Goal: Task Accomplishment & Management: Manage account settings

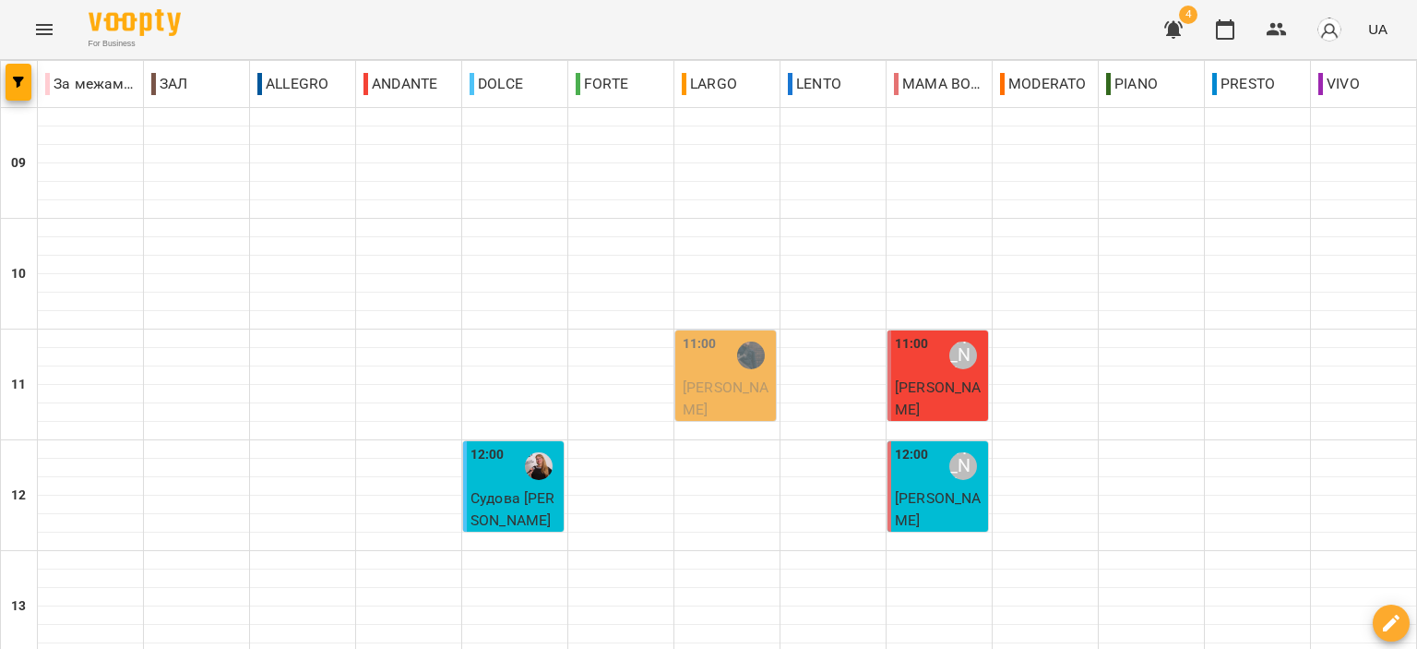
scroll to position [830, 0]
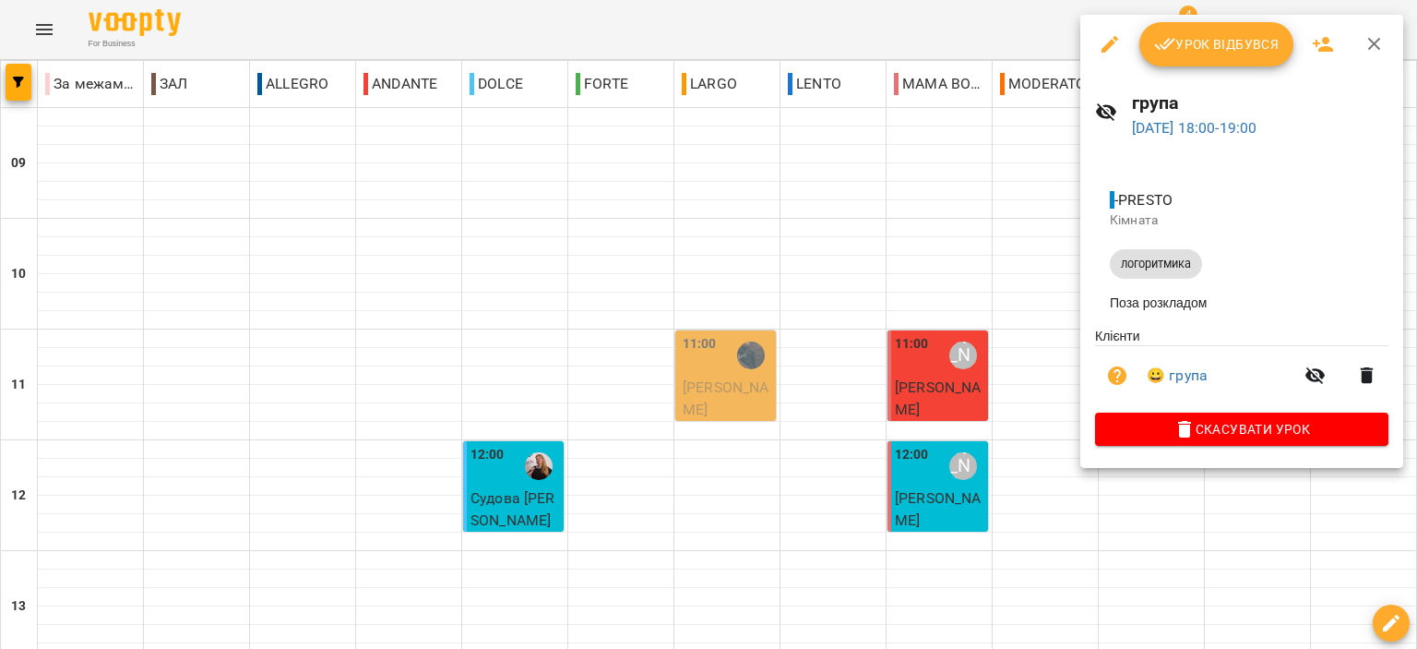
click at [1261, 54] on span "Урок відбувся" at bounding box center [1216, 44] width 125 height 22
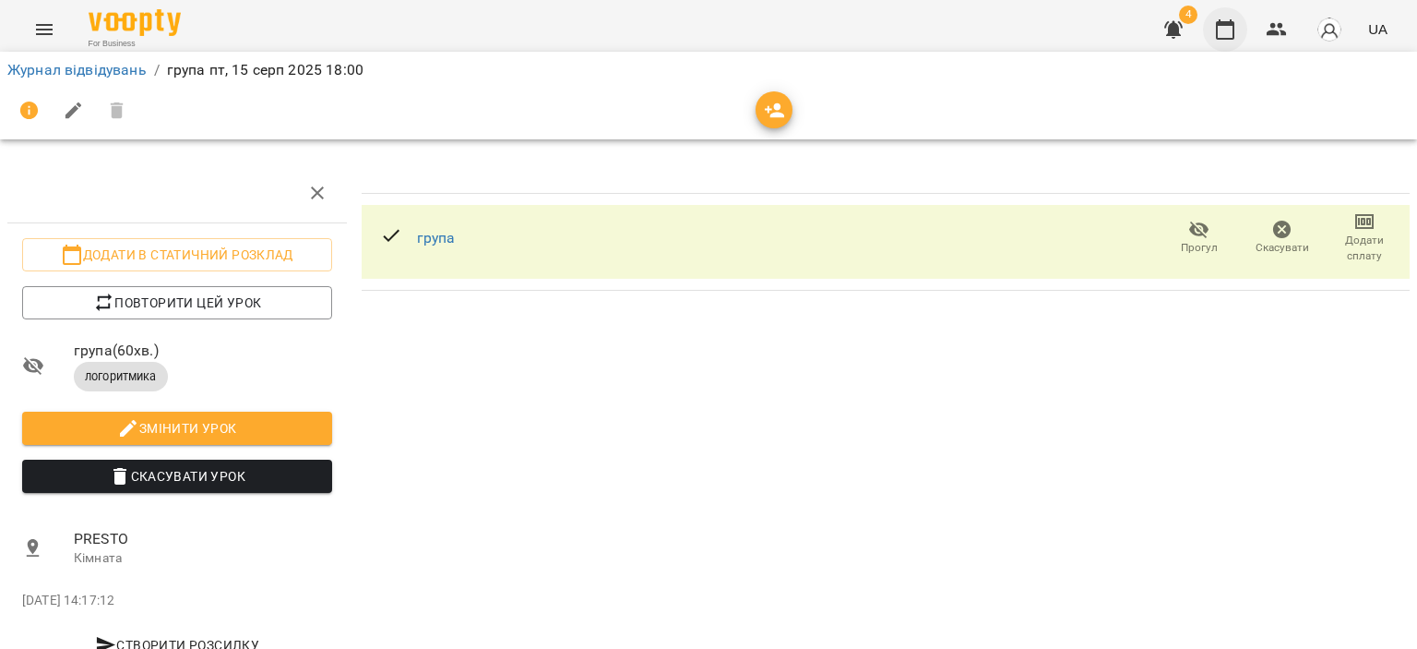
click at [1232, 28] on icon "button" at bounding box center [1225, 29] width 22 height 22
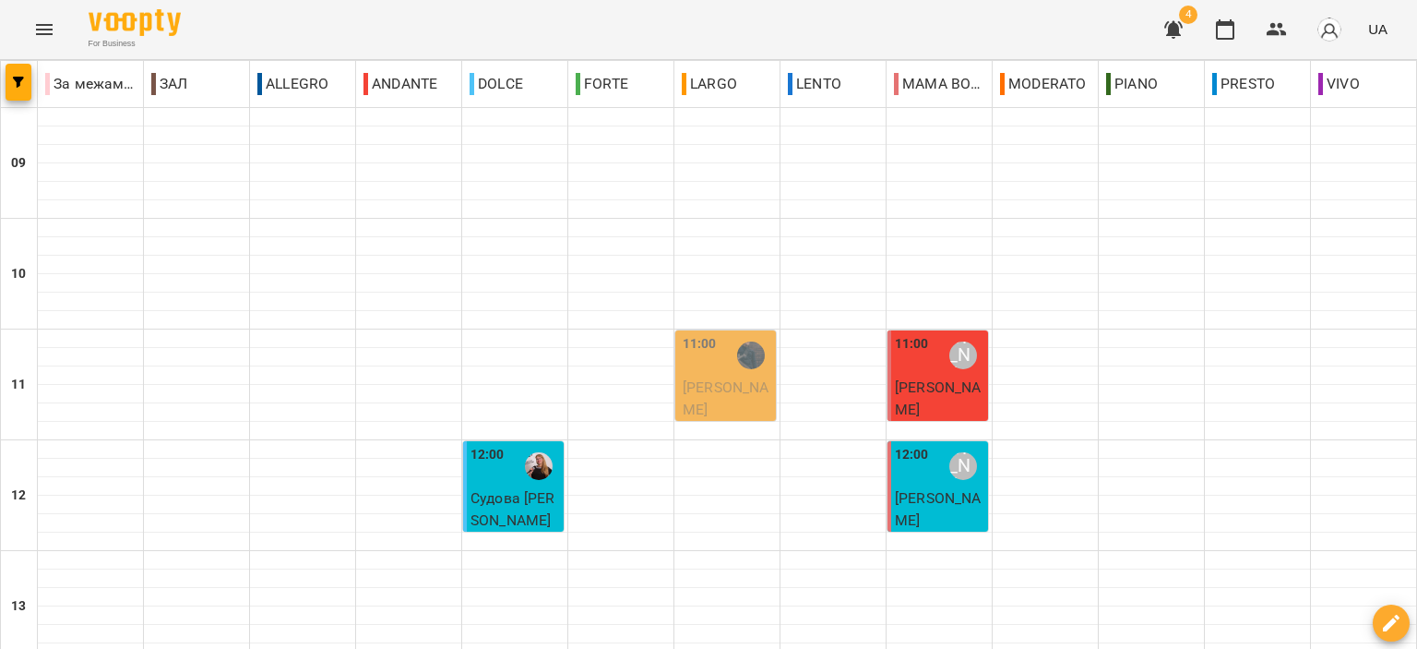
scroll to position [830, 0]
click at [1177, 31] on icon "button" at bounding box center [1173, 30] width 18 height 18
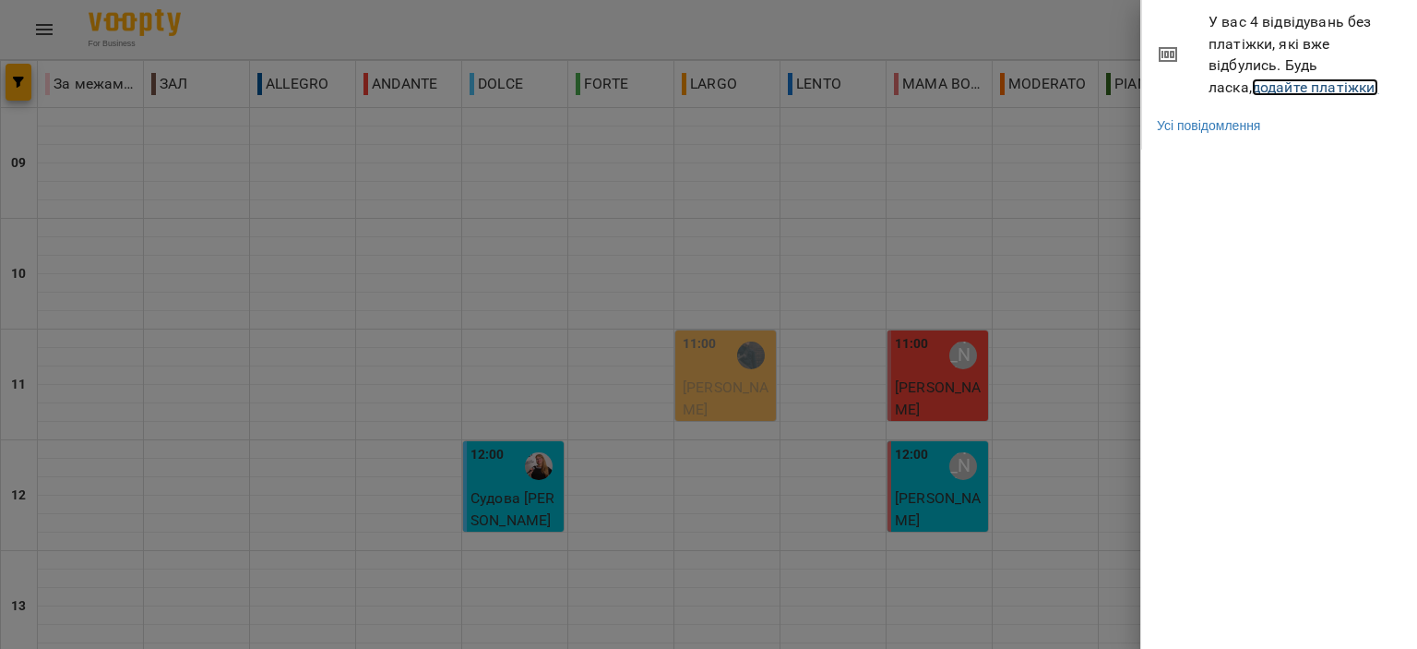
click at [1310, 91] on link "додайте платіжки!" at bounding box center [1315, 87] width 127 height 18
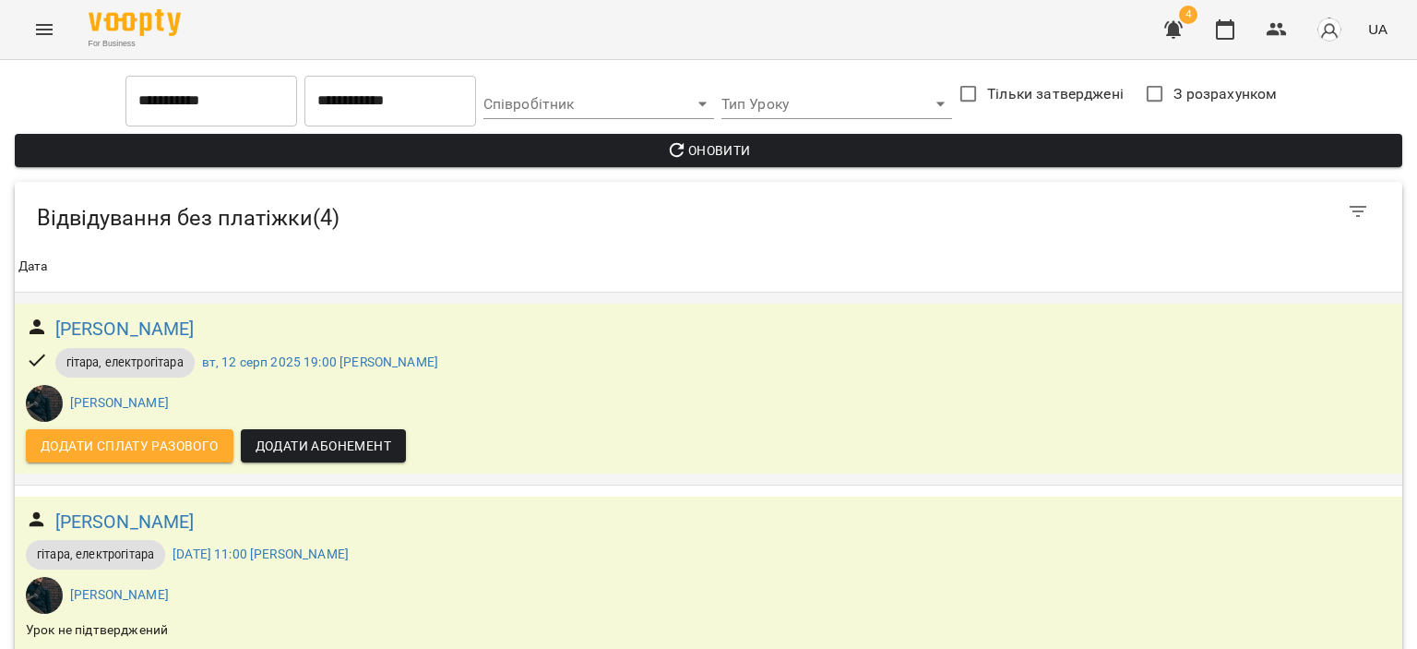
scroll to position [333, 0]
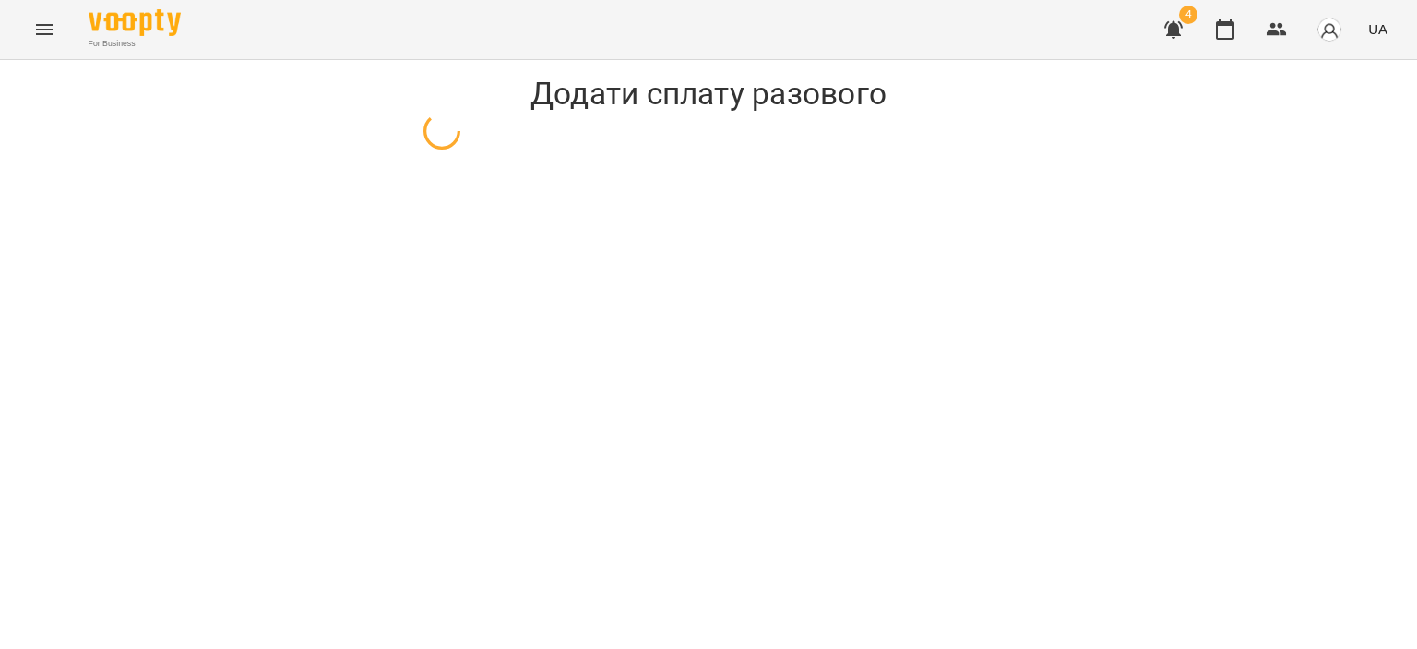
select select "**********"
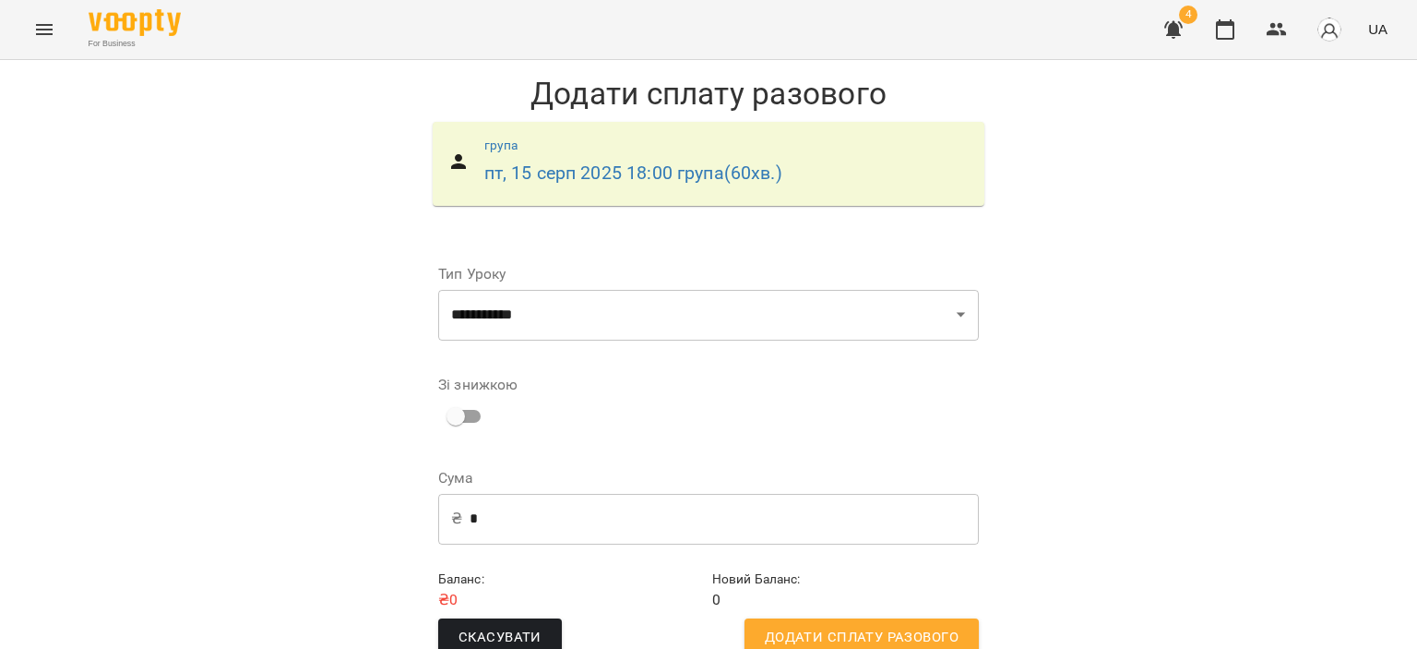
scroll to position [37, 0]
click at [829, 626] on span "Додати сплату разового" at bounding box center [862, 638] width 194 height 24
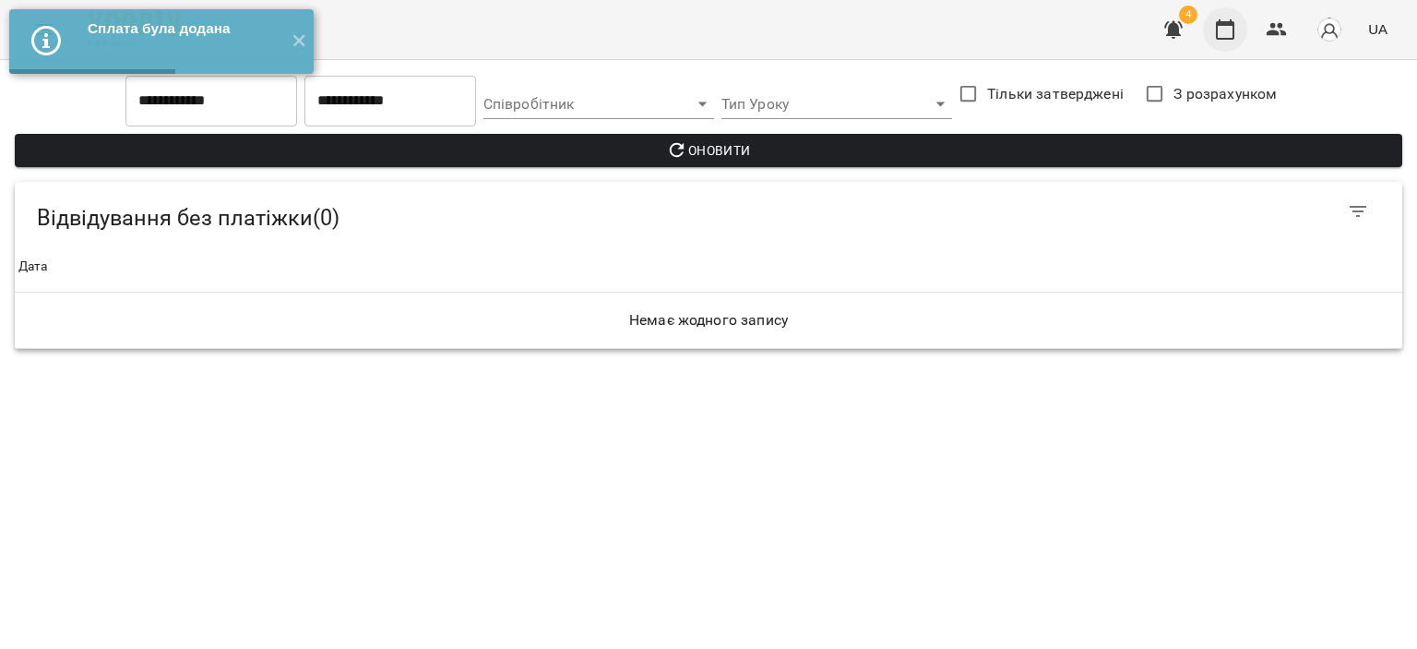
click at [1228, 32] on icon "button" at bounding box center [1225, 29] width 22 height 22
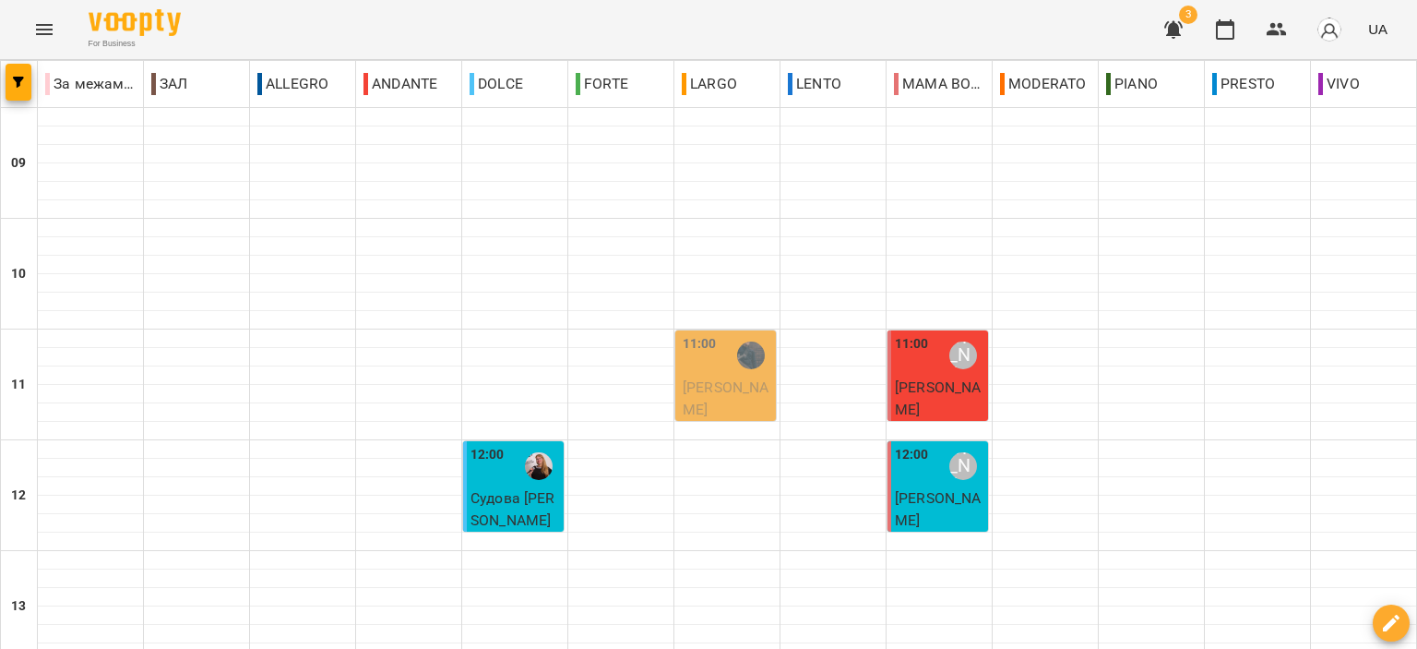
scroll to position [910, 0]
click at [1181, 38] on icon "button" at bounding box center [1174, 29] width 22 height 22
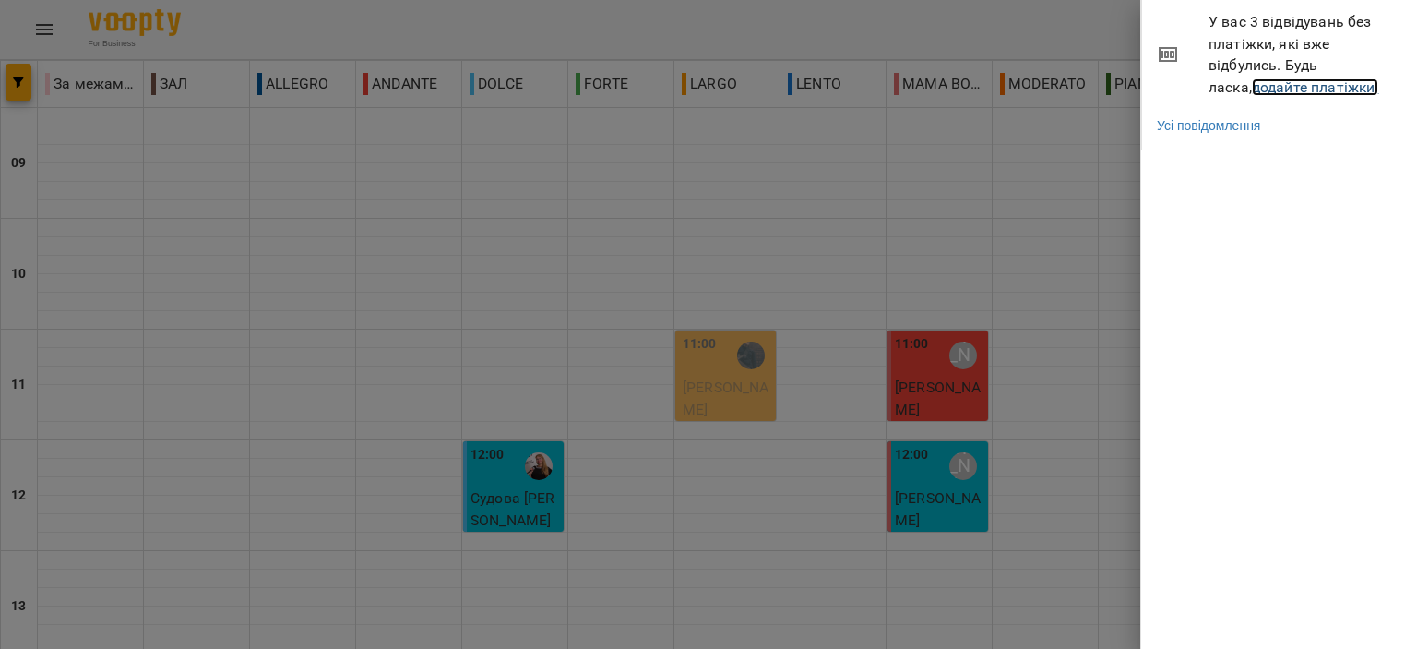
click at [1294, 92] on link "додайте платіжки!" at bounding box center [1315, 87] width 127 height 18
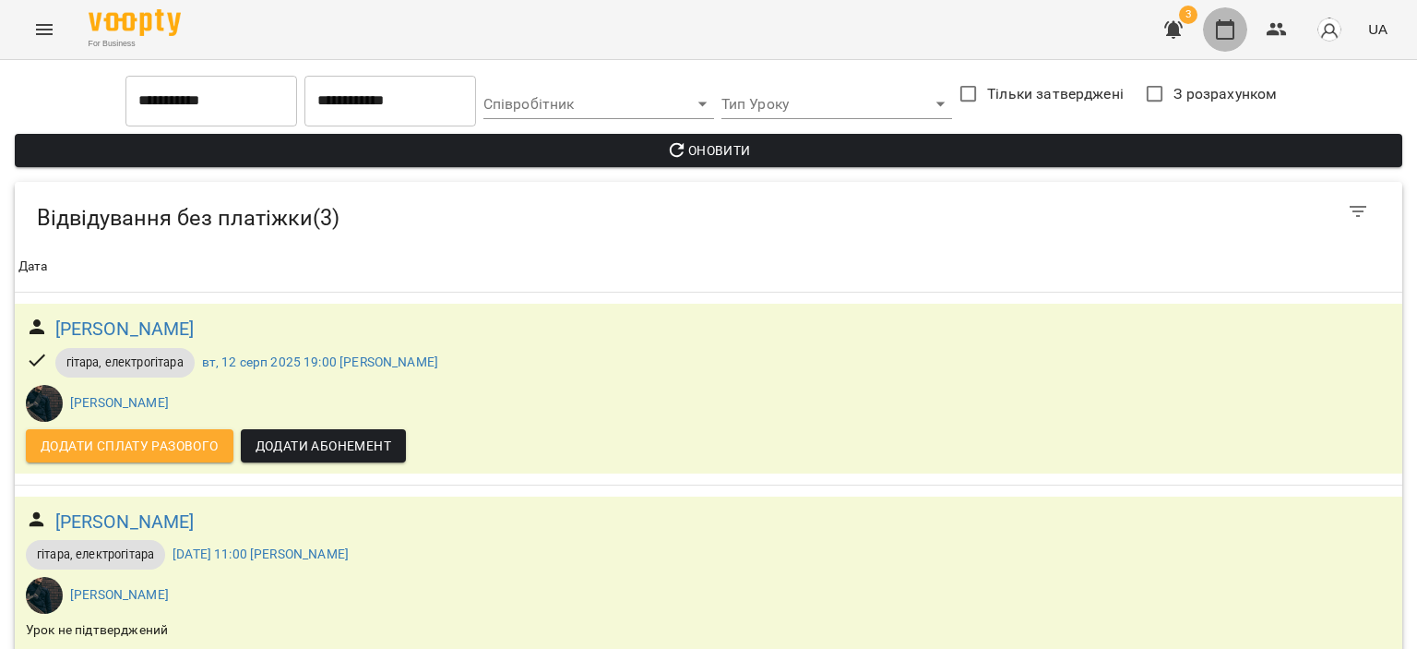
click at [1228, 23] on icon "button" at bounding box center [1225, 29] width 18 height 20
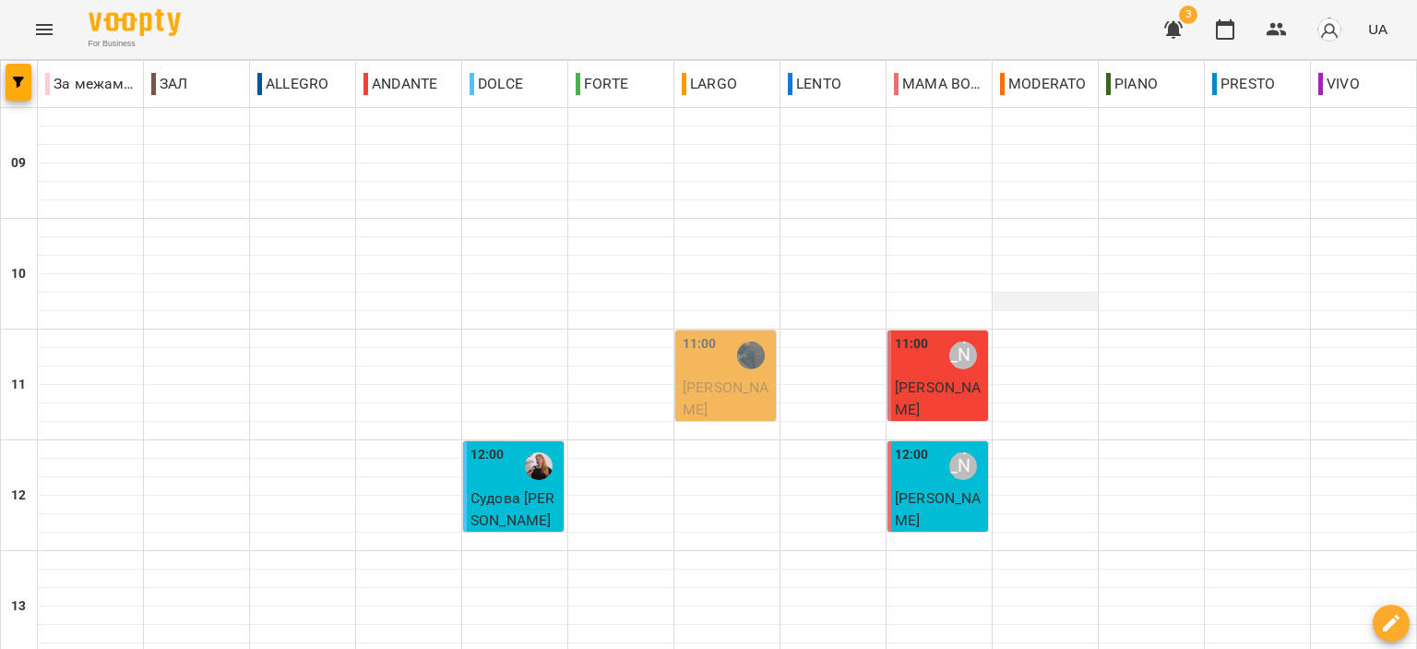
scroll to position [910, 0]
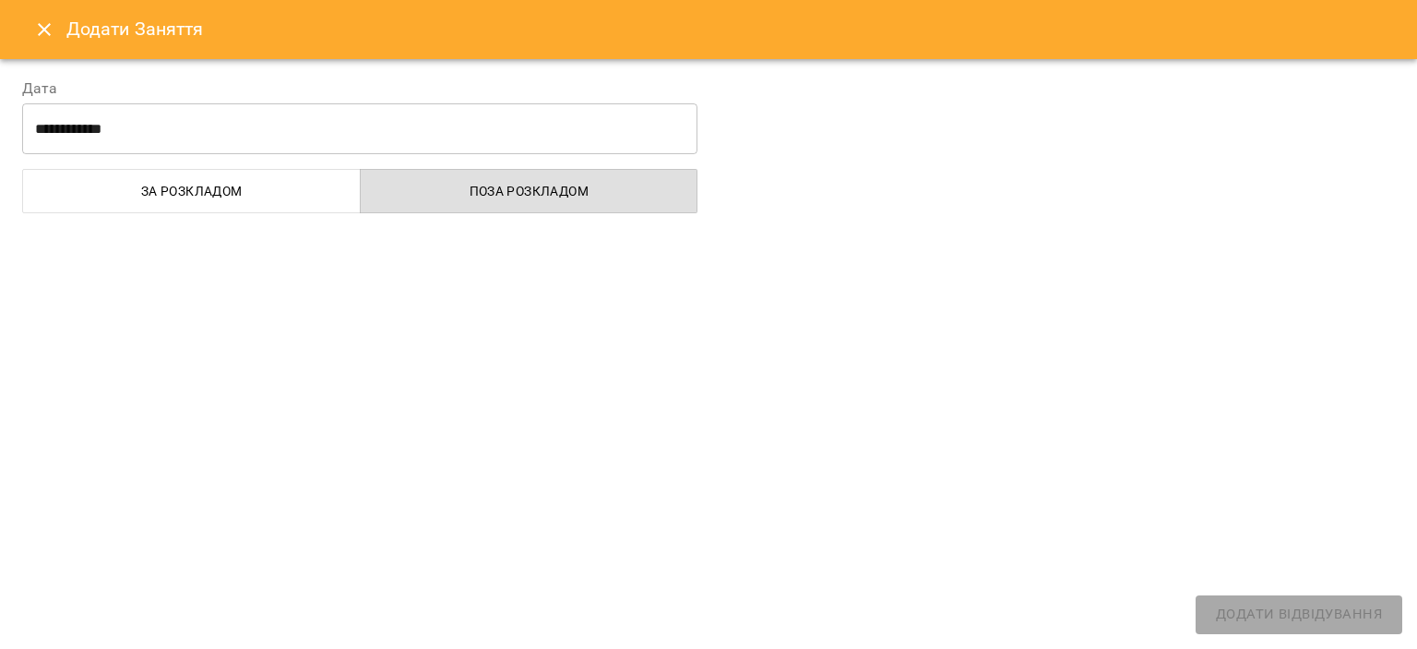
select select
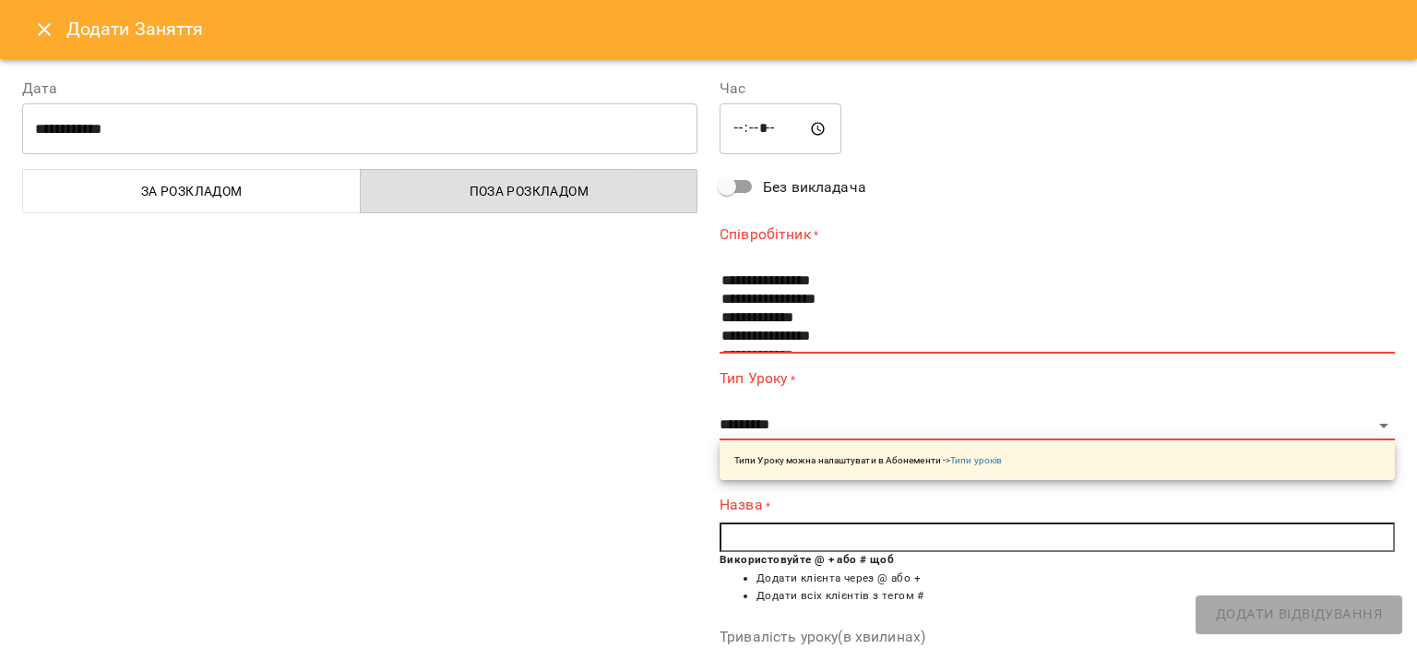
click at [48, 30] on icon "Close" at bounding box center [44, 29] width 22 height 22
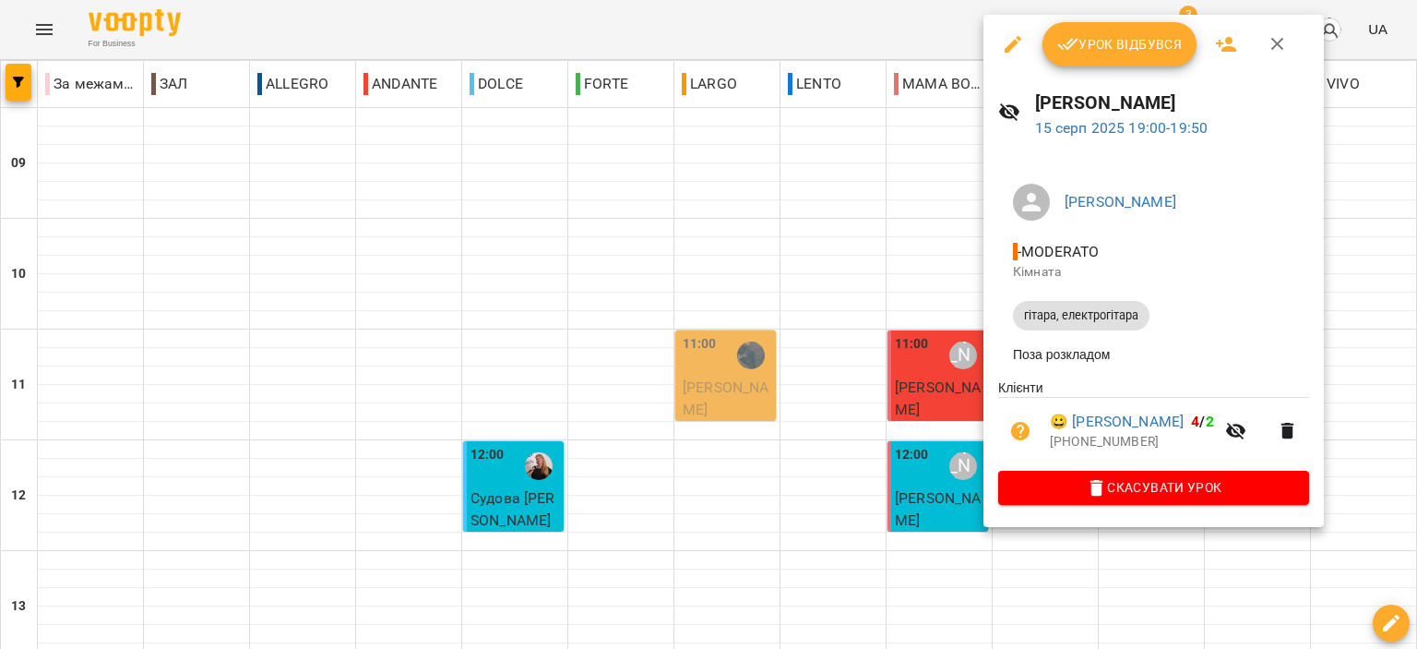
click at [1155, 40] on span "Урок відбувся" at bounding box center [1119, 44] width 125 height 22
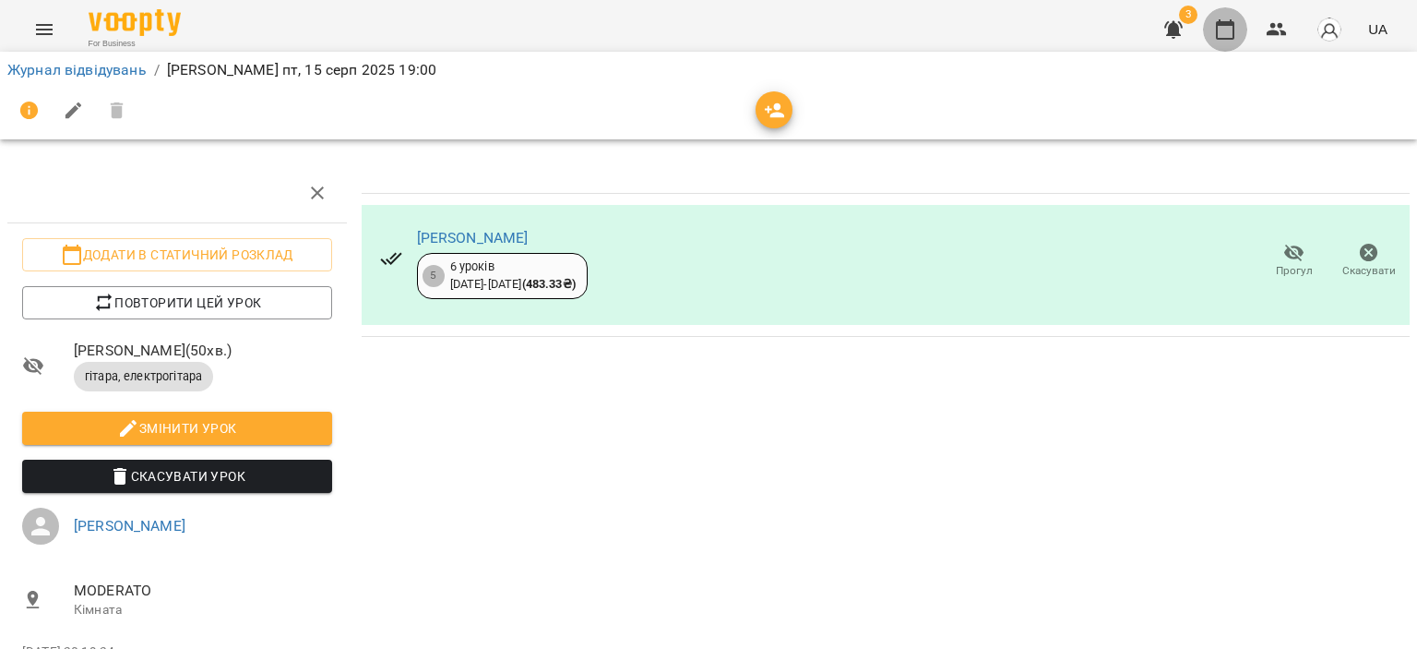
click at [1223, 23] on icon "button" at bounding box center [1225, 29] width 18 height 20
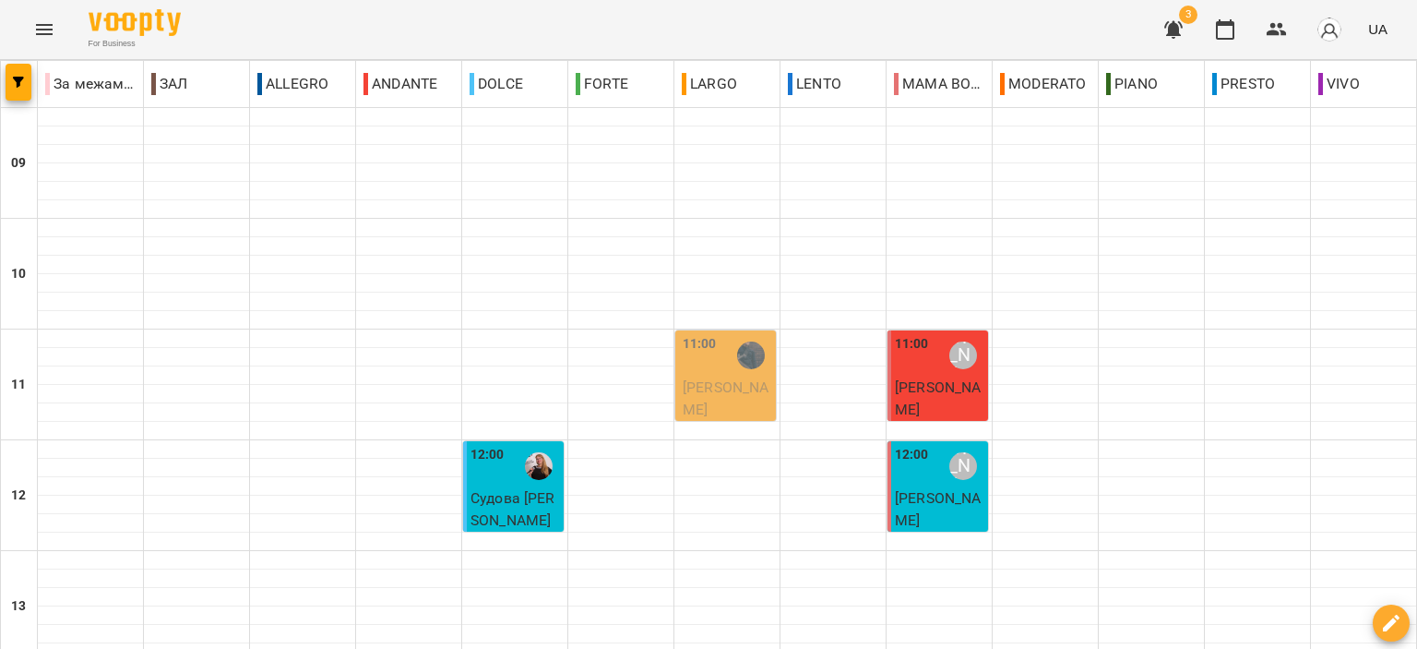
scroll to position [738, 0]
